Goal: Navigation & Orientation: Find specific page/section

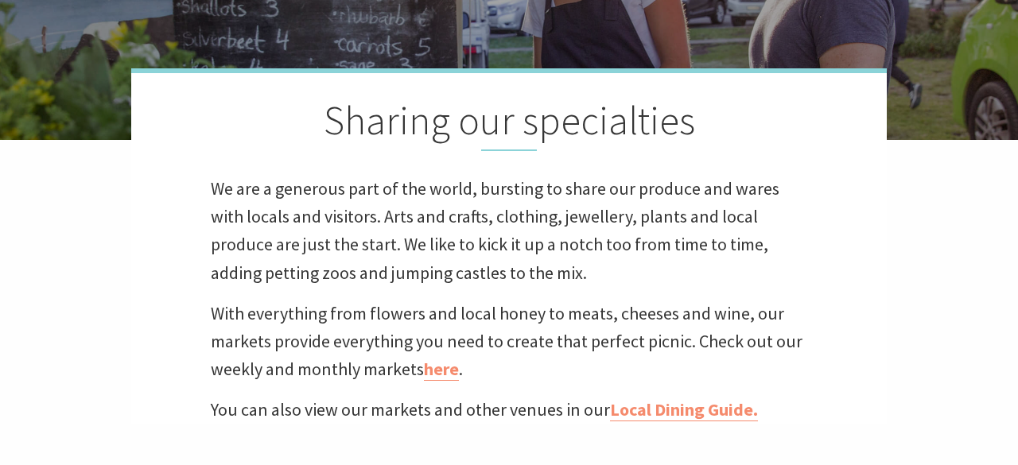
scroll to position [378, 0]
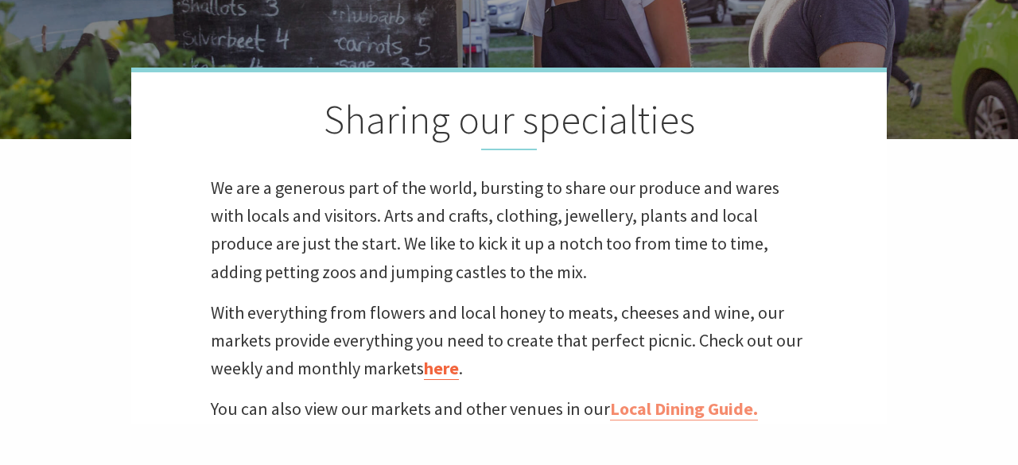
click at [446, 371] on link "here" at bounding box center [441, 368] width 35 height 23
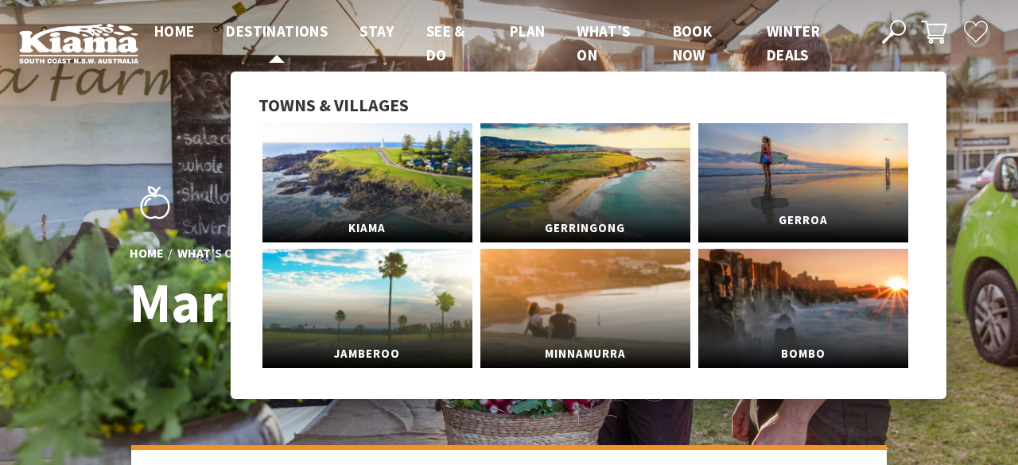
click at [797, 202] on link "Gerroa" at bounding box center [803, 182] width 210 height 119
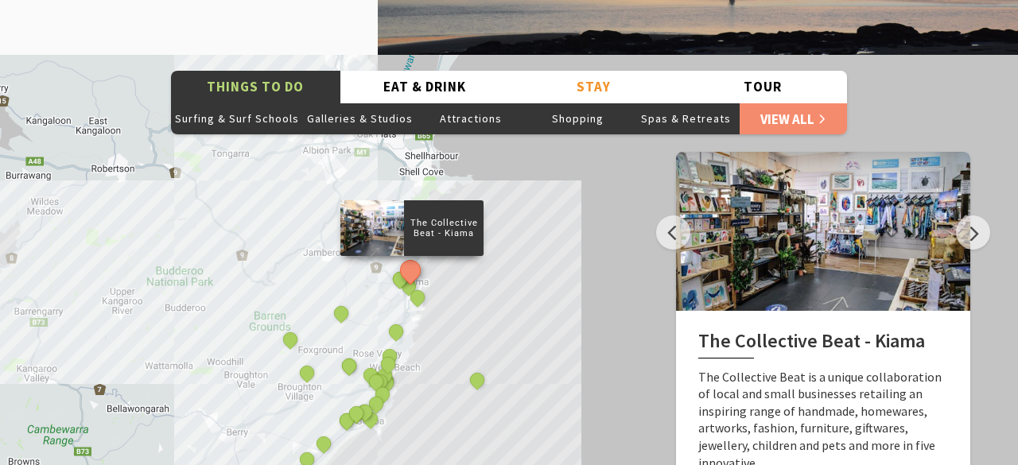
scroll to position [2233, 0]
